Goal: Transaction & Acquisition: Book appointment/travel/reservation

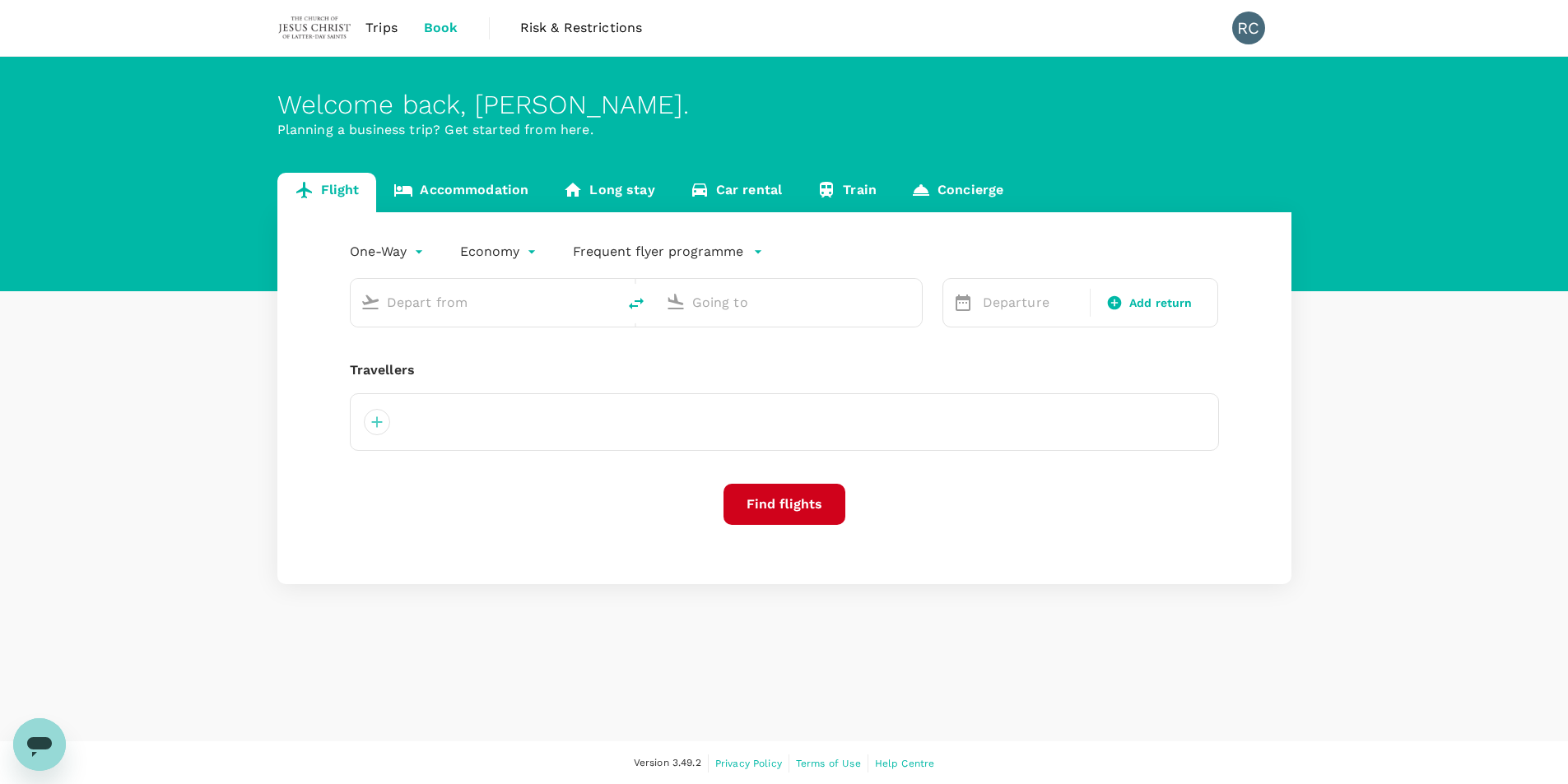
type input "roundtrip"
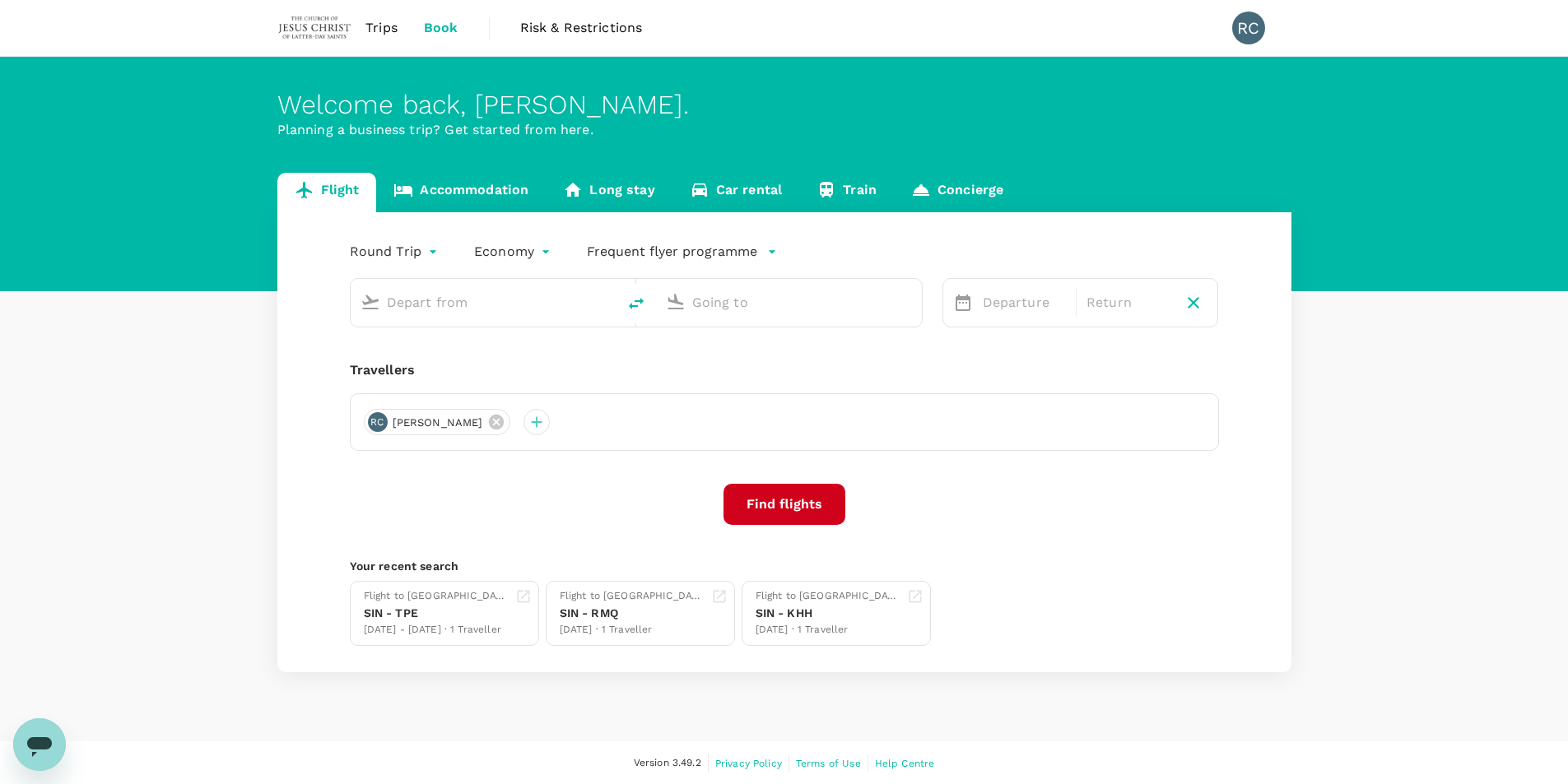
type input "Singapore Changi (SIN)"
type input "Taiwan Taoyuan Intl (TPE)"
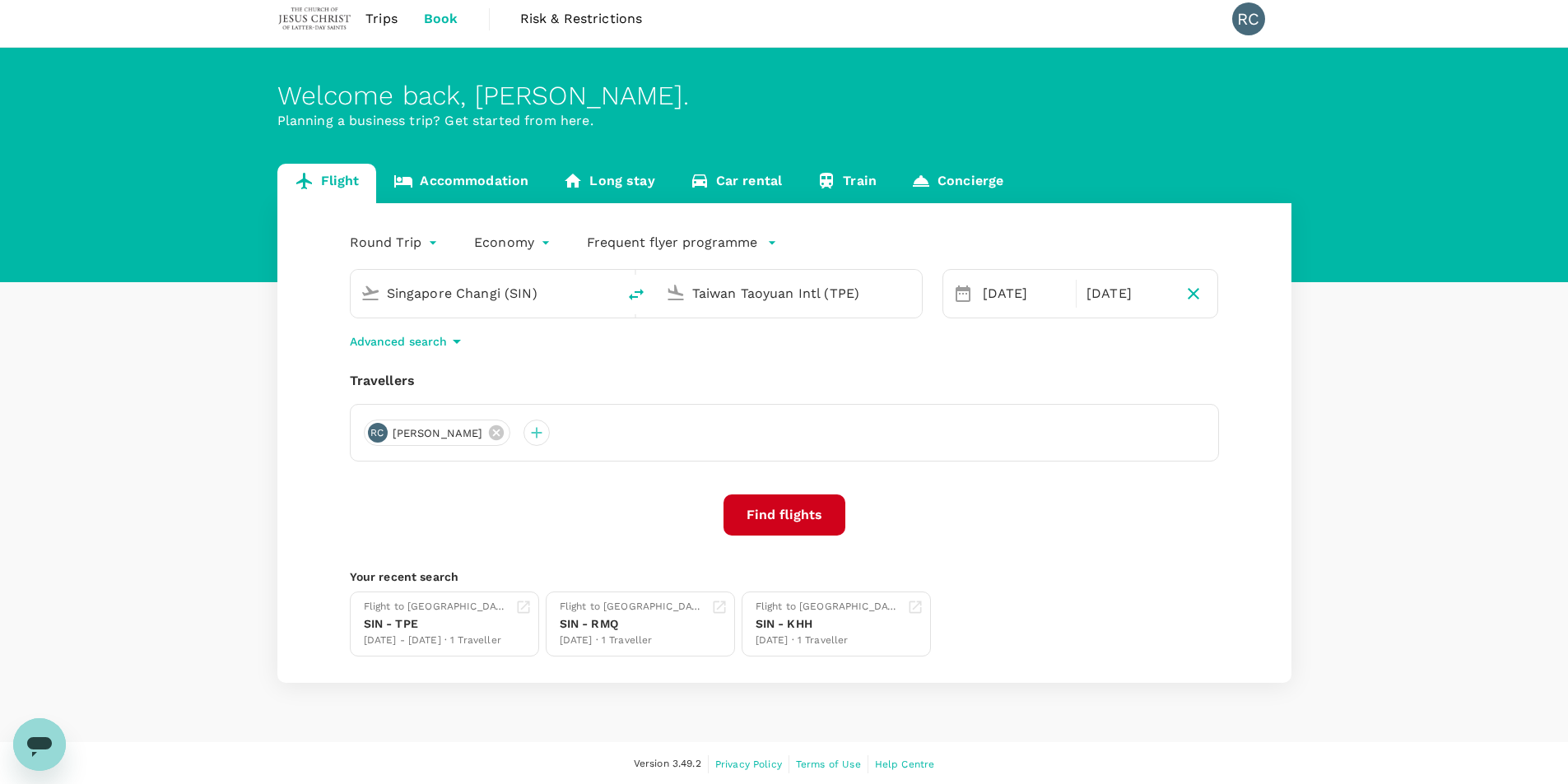
scroll to position [12, 0]
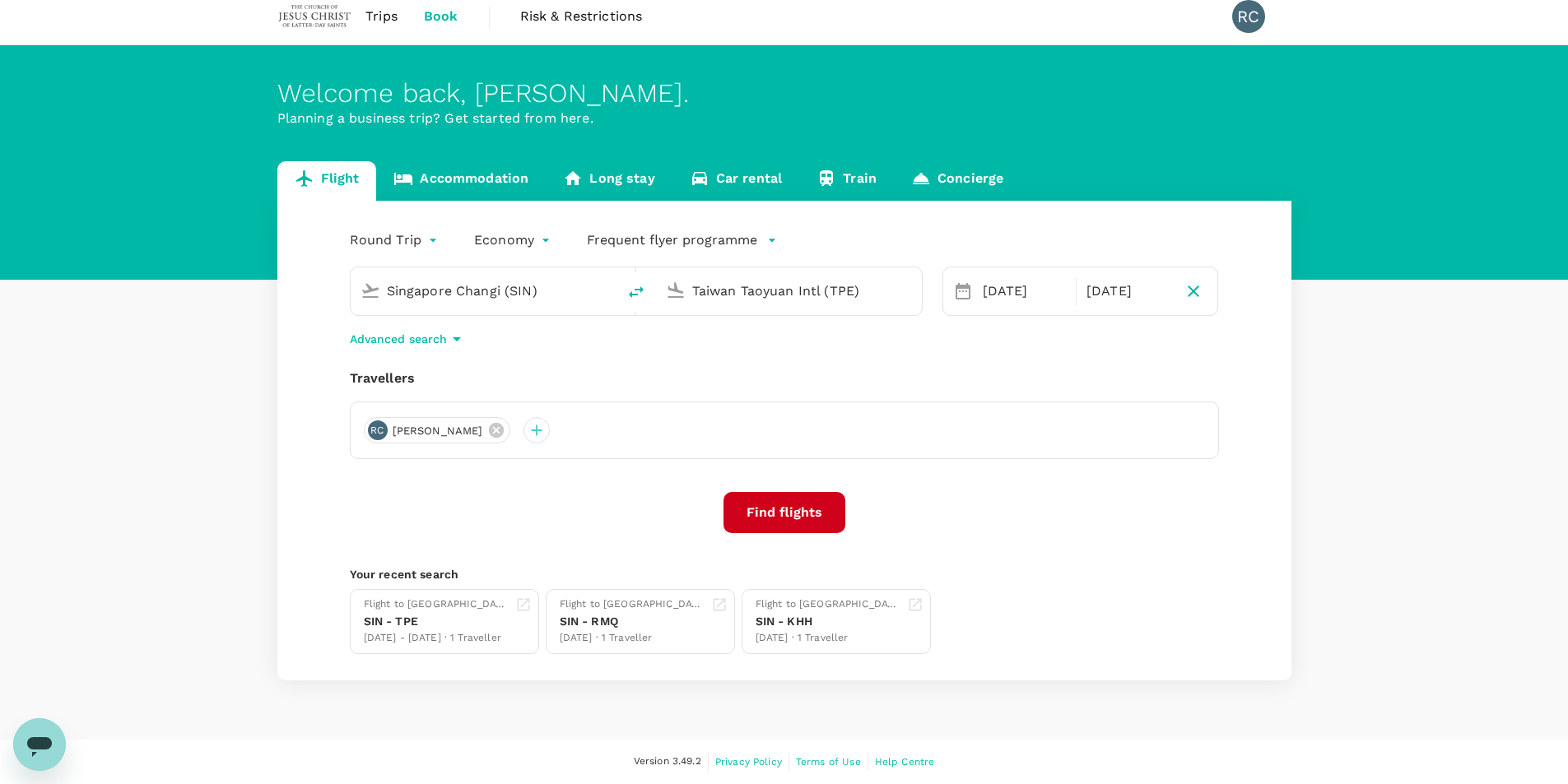
click at [378, 18] on span "Trips" at bounding box center [382, 16] width 32 height 19
